Goal: Task Accomplishment & Management: Use online tool/utility

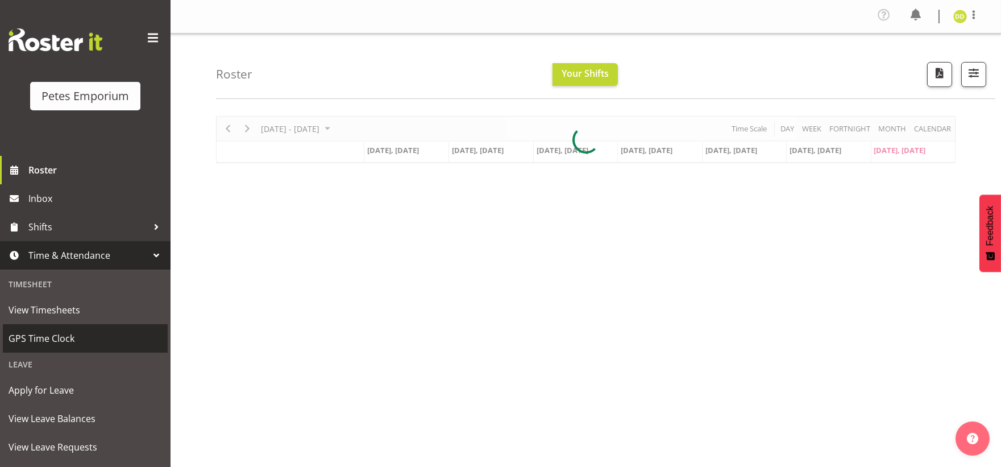
click at [87, 338] on span "GPS Time Clock" at bounding box center [85, 338] width 153 height 17
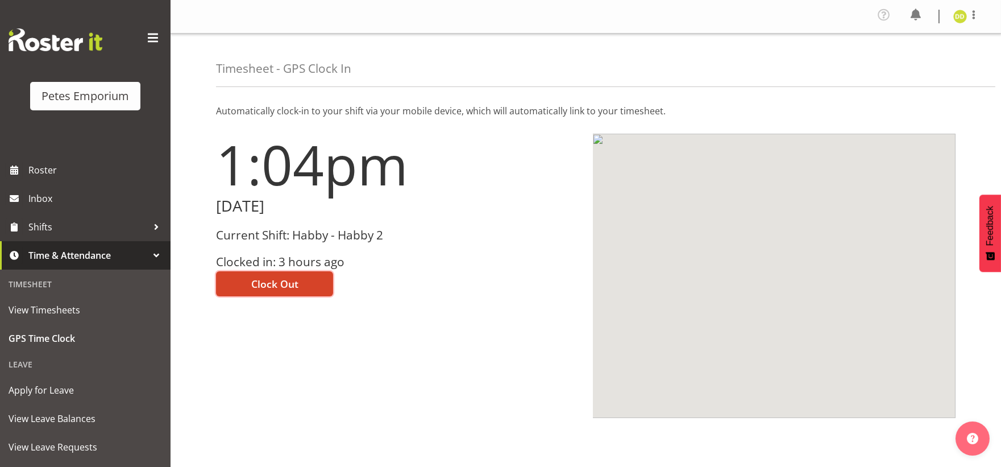
click at [296, 281] on span "Clock Out" at bounding box center [274, 283] width 47 height 15
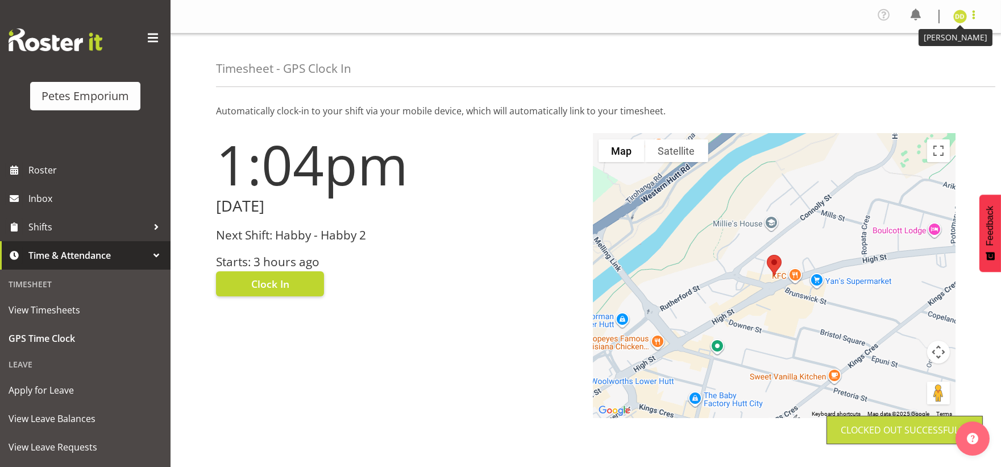
click at [968, 8] on span at bounding box center [974, 15] width 14 height 14
click at [929, 61] on link "Log Out" at bounding box center [925, 62] width 109 height 20
